Goal: Task Accomplishment & Management: Manage account settings

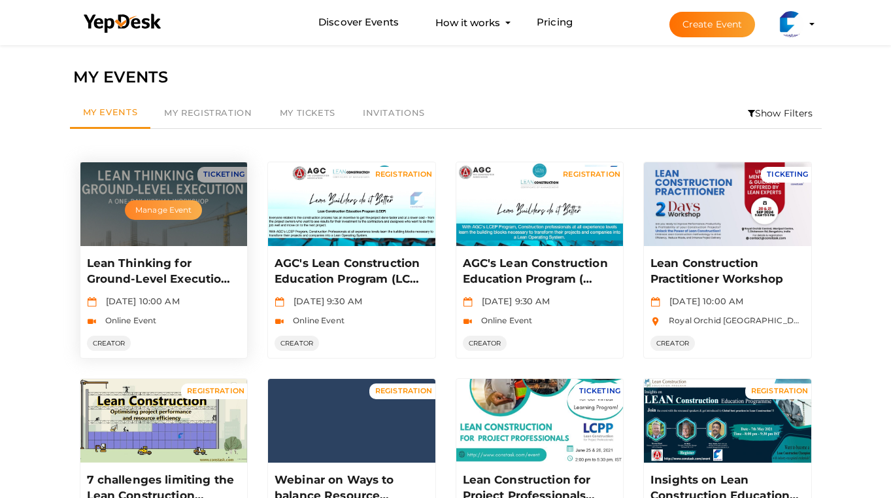
click at [160, 209] on button "Manage Event" at bounding box center [163, 210] width 77 height 20
click at [165, 237] on div "Manage Event" at bounding box center [163, 204] width 167 height 84
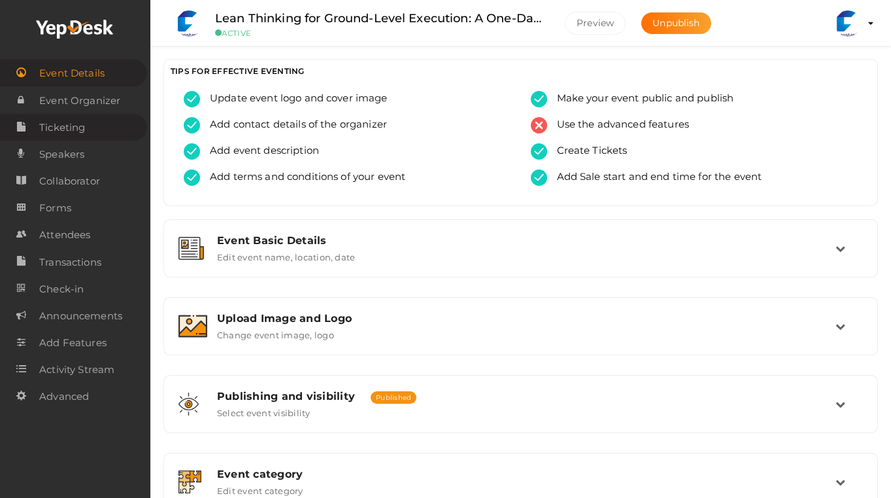
click at [84, 126] on span "Ticketing" at bounding box center [62, 127] width 46 height 26
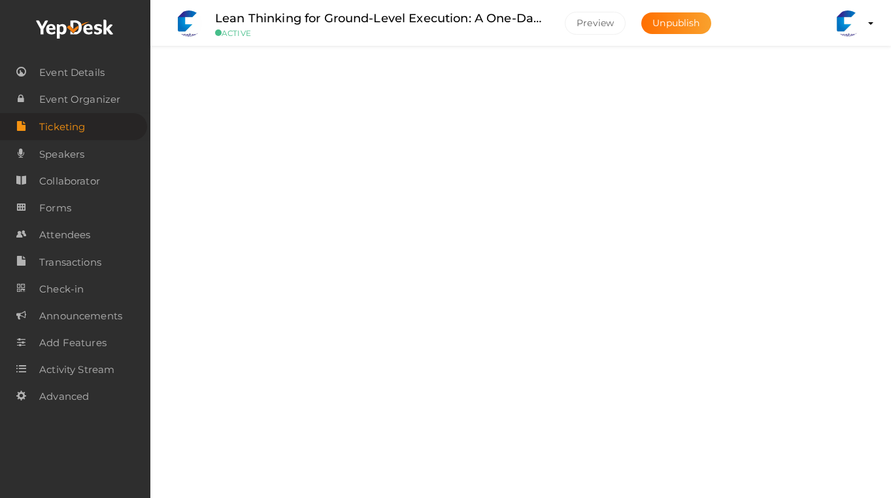
click at [838, 88] on icon at bounding box center [841, 88] width 10 height 10
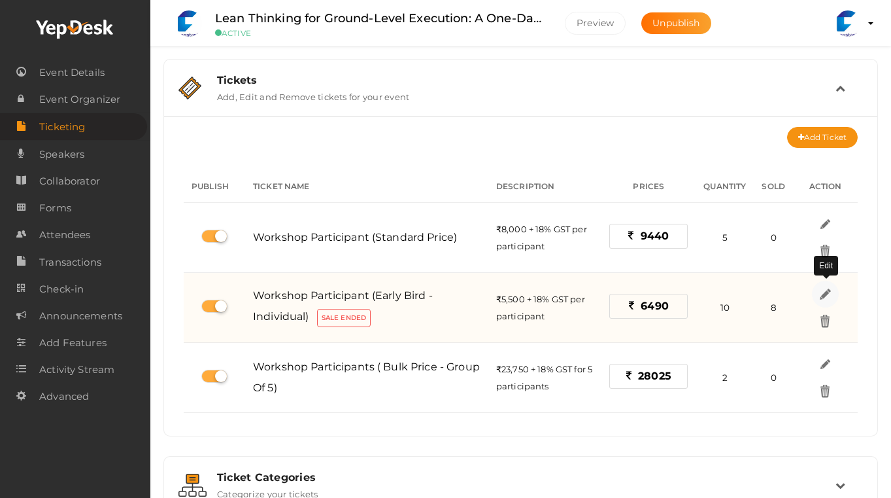
click at [824, 290] on img at bounding box center [825, 293] width 15 height 15
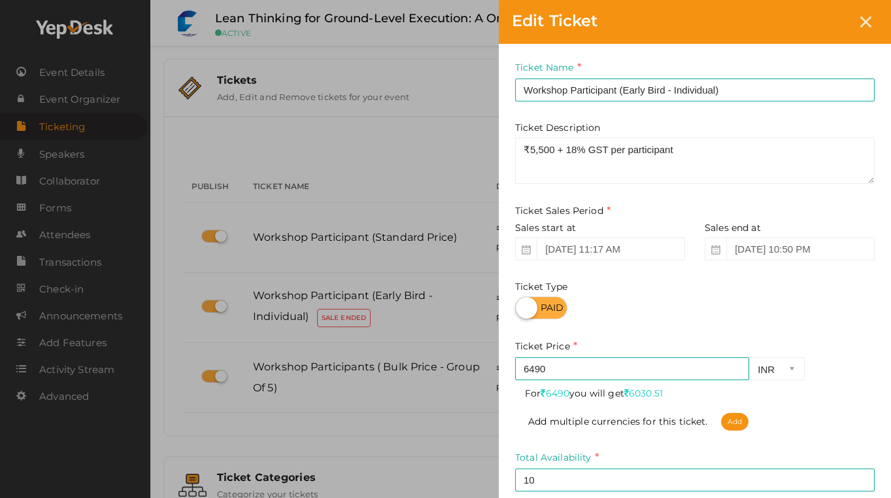
scroll to position [67, 0]
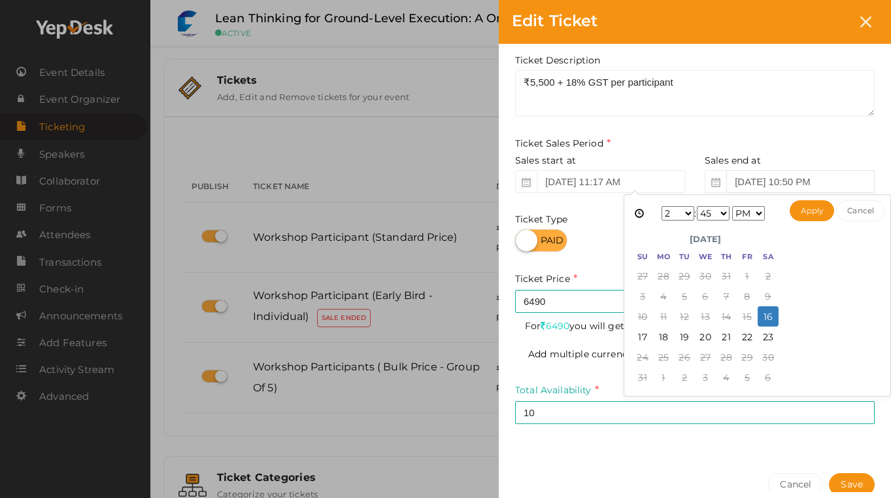
click at [762, 179] on input "[DATE] 10:50 PM" at bounding box center [800, 181] width 148 height 23
click at [686, 213] on select "1 2 3 4 5 6 7 8 9 10 11 12" at bounding box center [678, 213] width 33 height 14
click at [811, 211] on button "Apply" at bounding box center [812, 210] width 45 height 21
type input "[DATE] 10:45 PM"
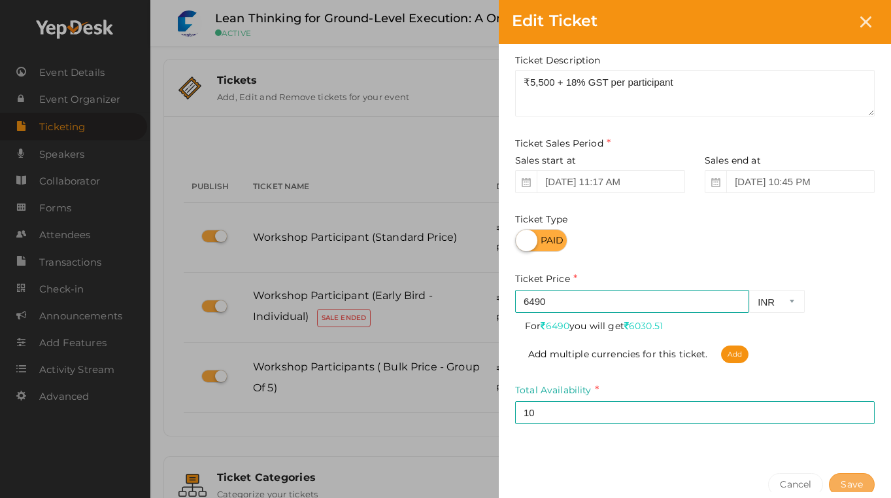
click at [847, 483] on button "Save" at bounding box center [852, 484] width 46 height 23
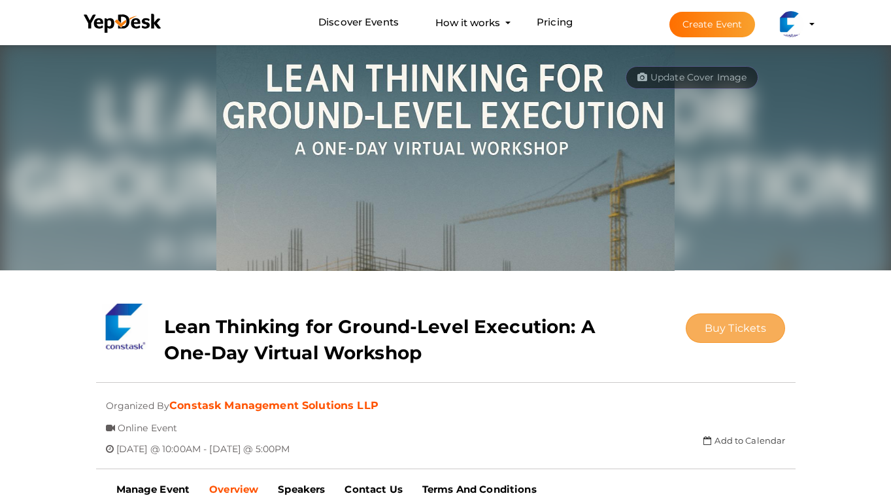
click at [712, 330] on span "Buy Tickets" at bounding box center [736, 328] width 62 height 12
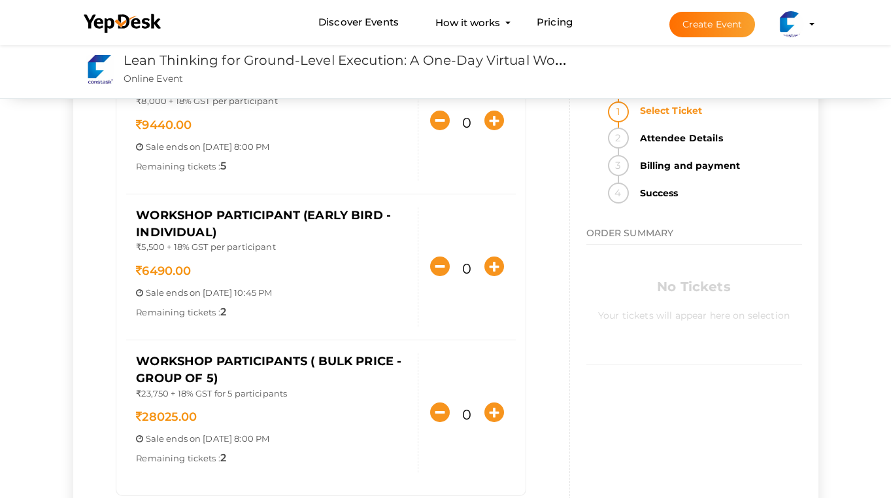
scroll to position [154, 0]
